Goal: Transaction & Acquisition: Purchase product/service

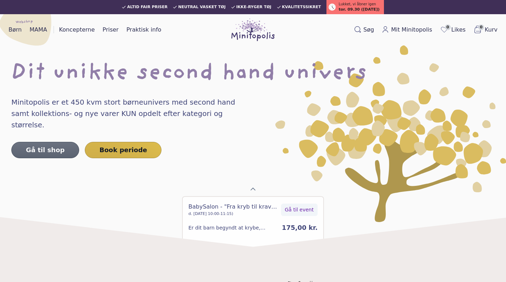
click at [53, 142] on link "Gå til shop" at bounding box center [45, 150] width 68 height 16
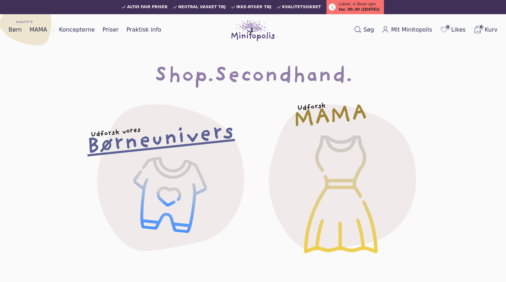
click at [148, 151] on h2 "Børneunivers" at bounding box center [160, 139] width 149 height 29
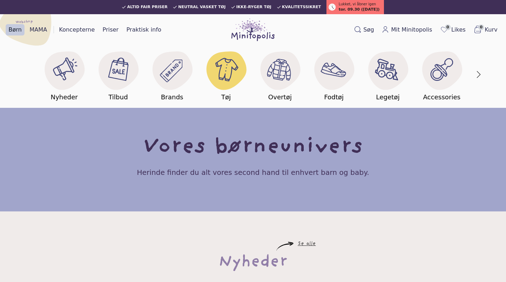
click at [222, 89] on icon at bounding box center [227, 70] width 40 height 38
